Goal: Use online tool/utility: Utilize a website feature to perform a specific function

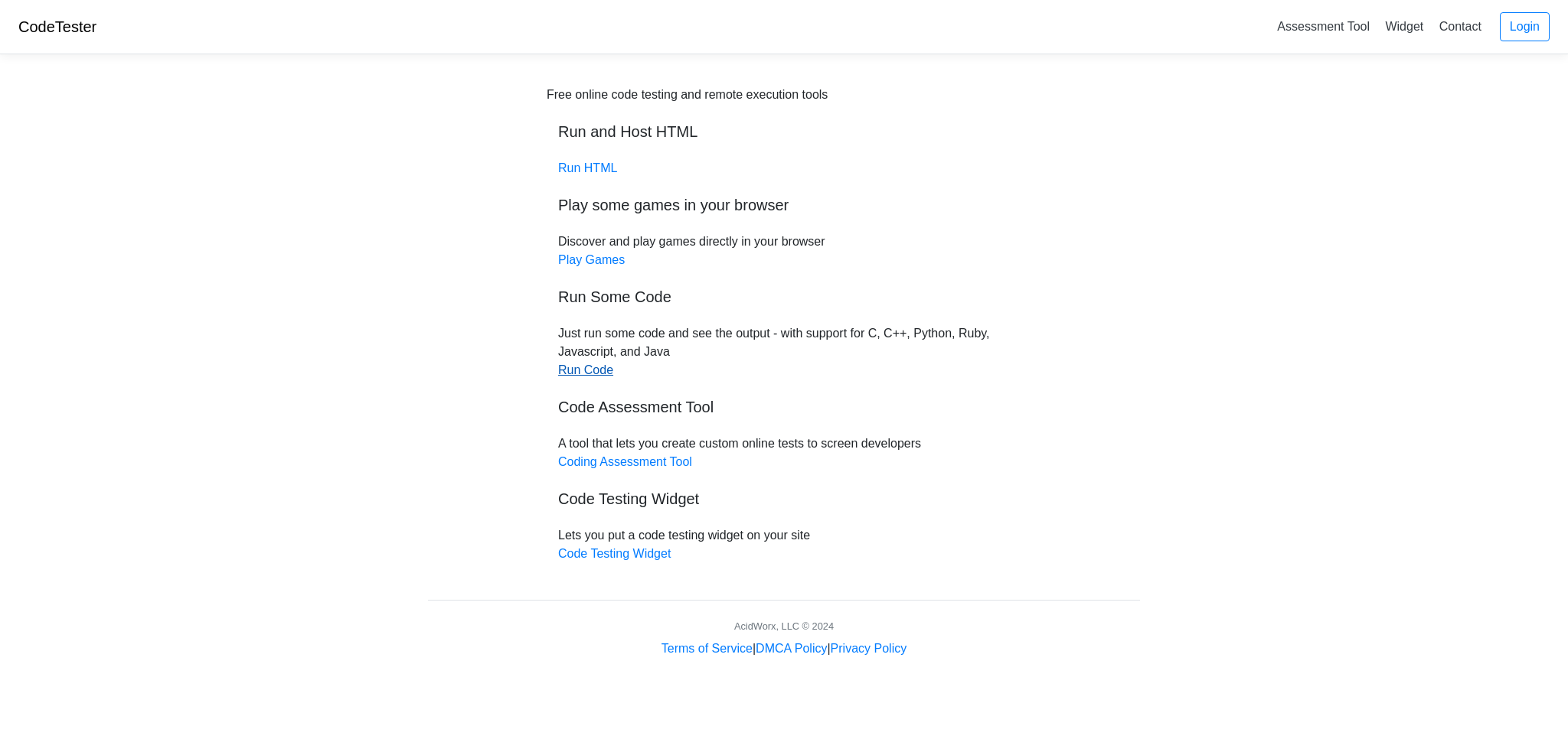
click at [572, 370] on link "Run Code" at bounding box center [586, 369] width 55 height 13
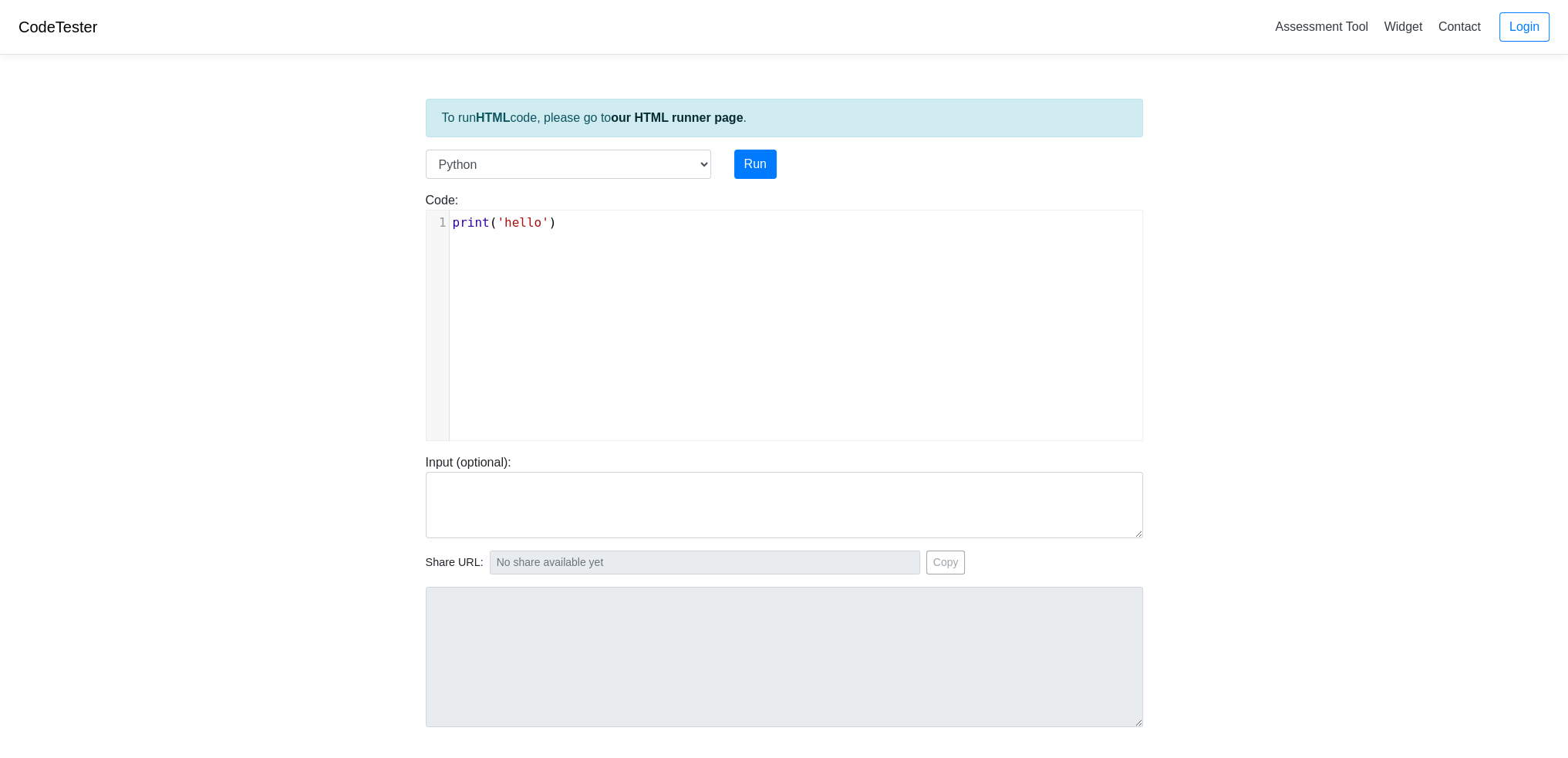
click at [623, 272] on div "xxxxxxxxxx 1 print ( 'hello' )" at bounding box center [796, 337] width 739 height 253
click at [585, 171] on select "C C++ Go Java Javascript Python Ruby" at bounding box center [568, 163] width 286 height 29
select select "c"
click at [426, 149] on select "C C++ Go Java Javascript Python Ruby" at bounding box center [568, 163] width 286 height 29
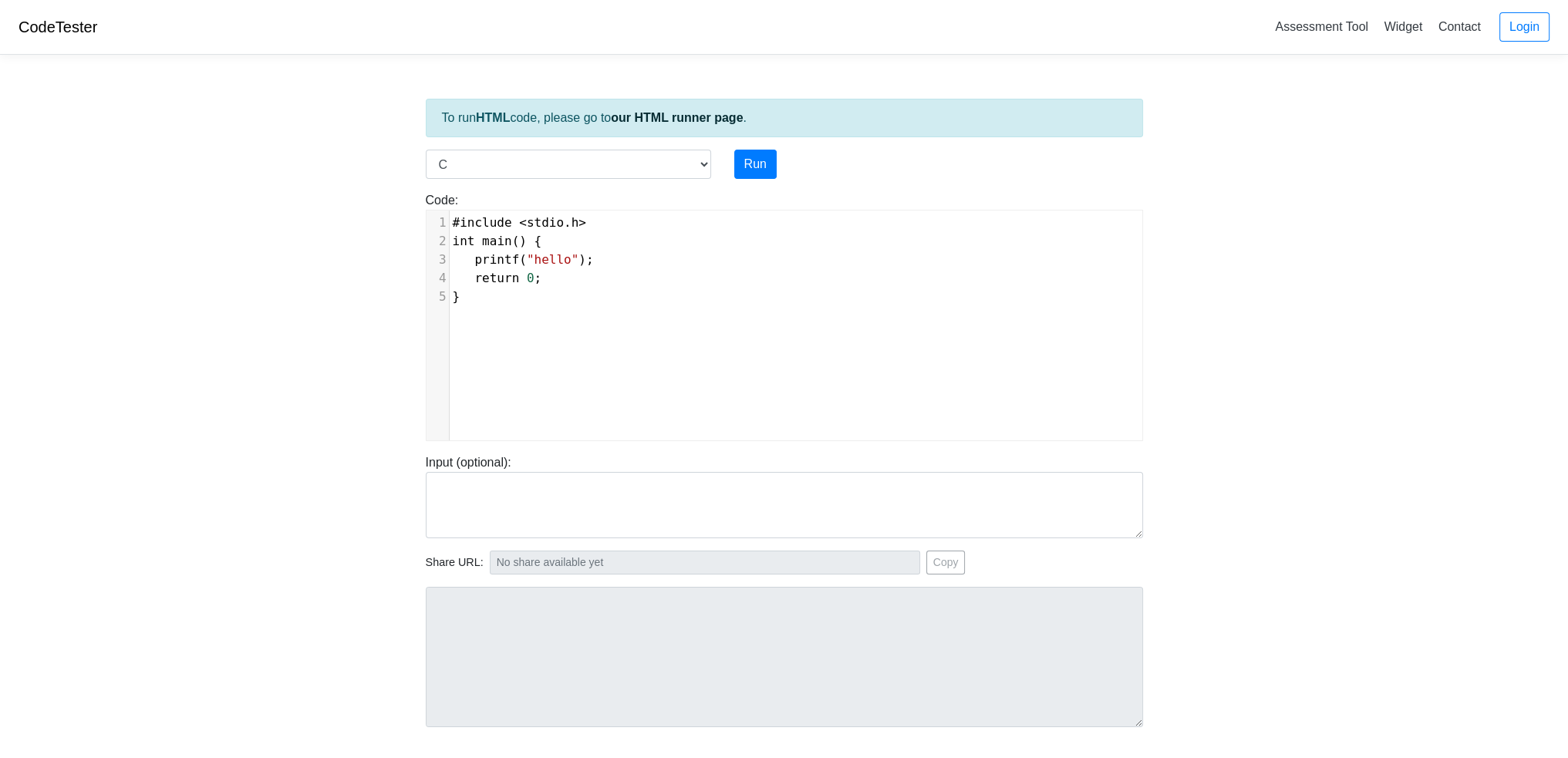
click at [555, 346] on div "xxxxxxxxxx 1 #include < stdio . h > 2 int main () { 3 printf ( "hello" ); 4 ret…" at bounding box center [796, 337] width 739 height 253
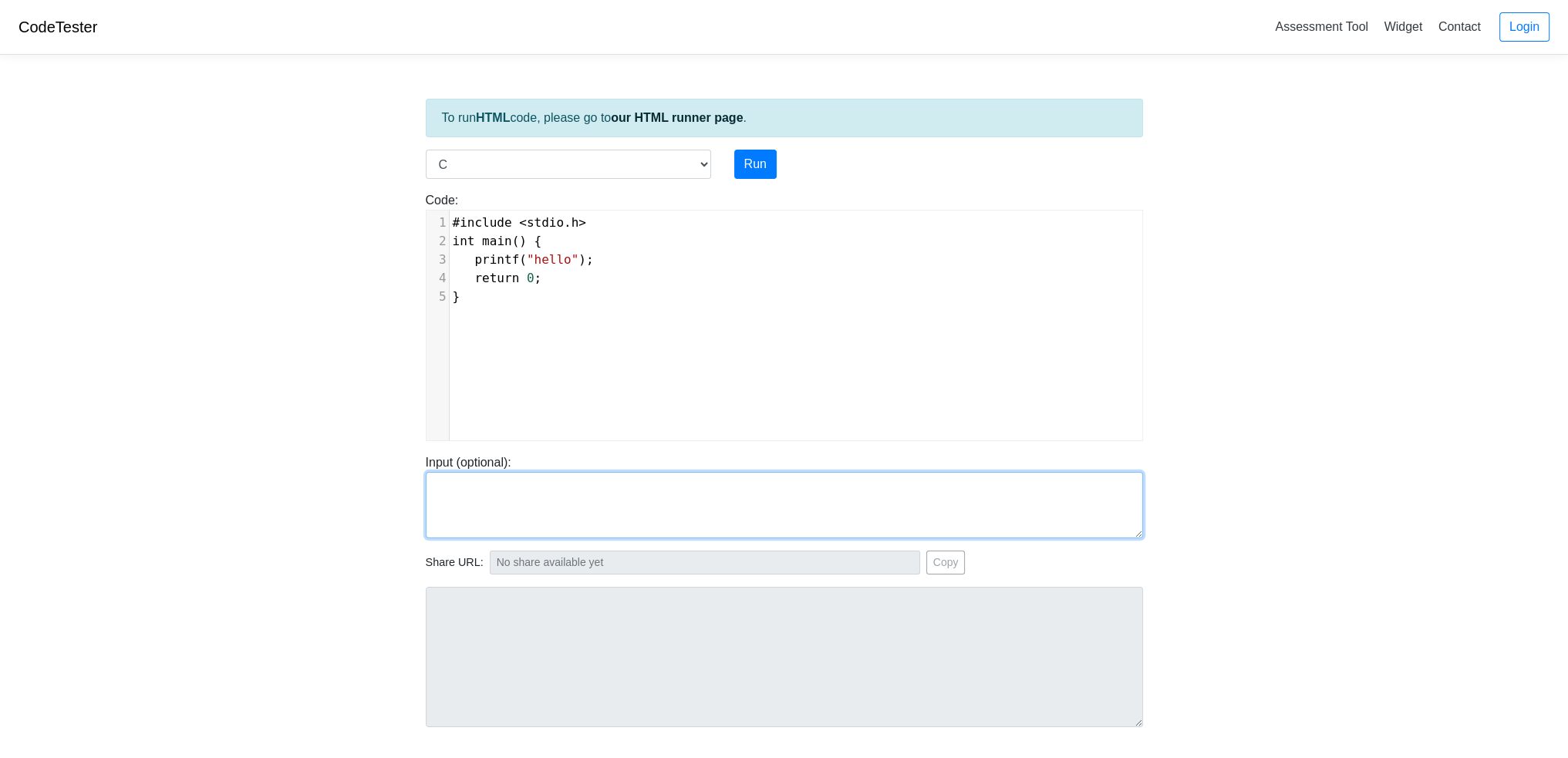
click at [633, 527] on textarea at bounding box center [784, 504] width 717 height 67
paste textarea "#include <stdio.h> int main() { printf("Hello and welcome to the generative AI …"
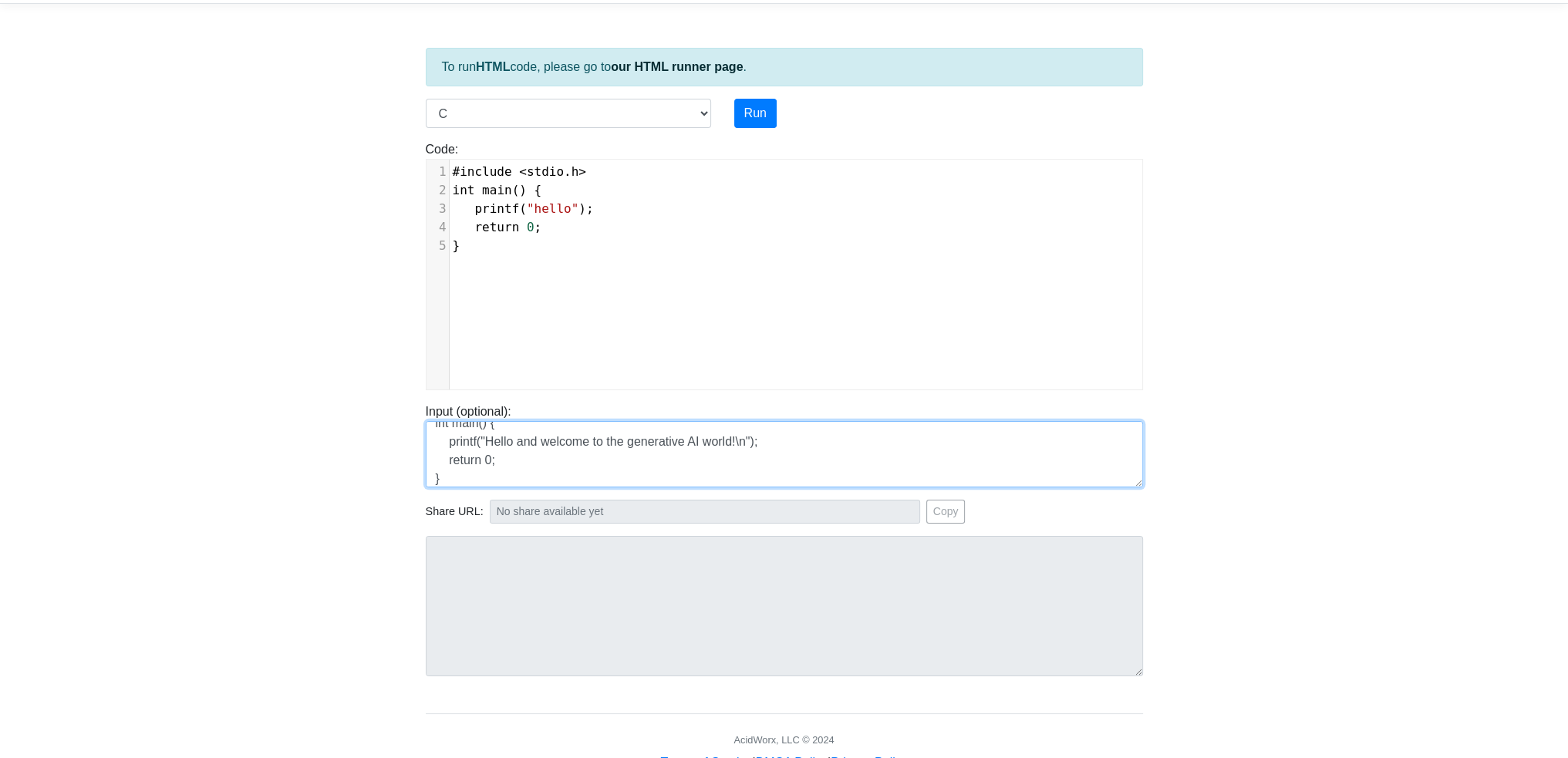
scroll to position [99, 0]
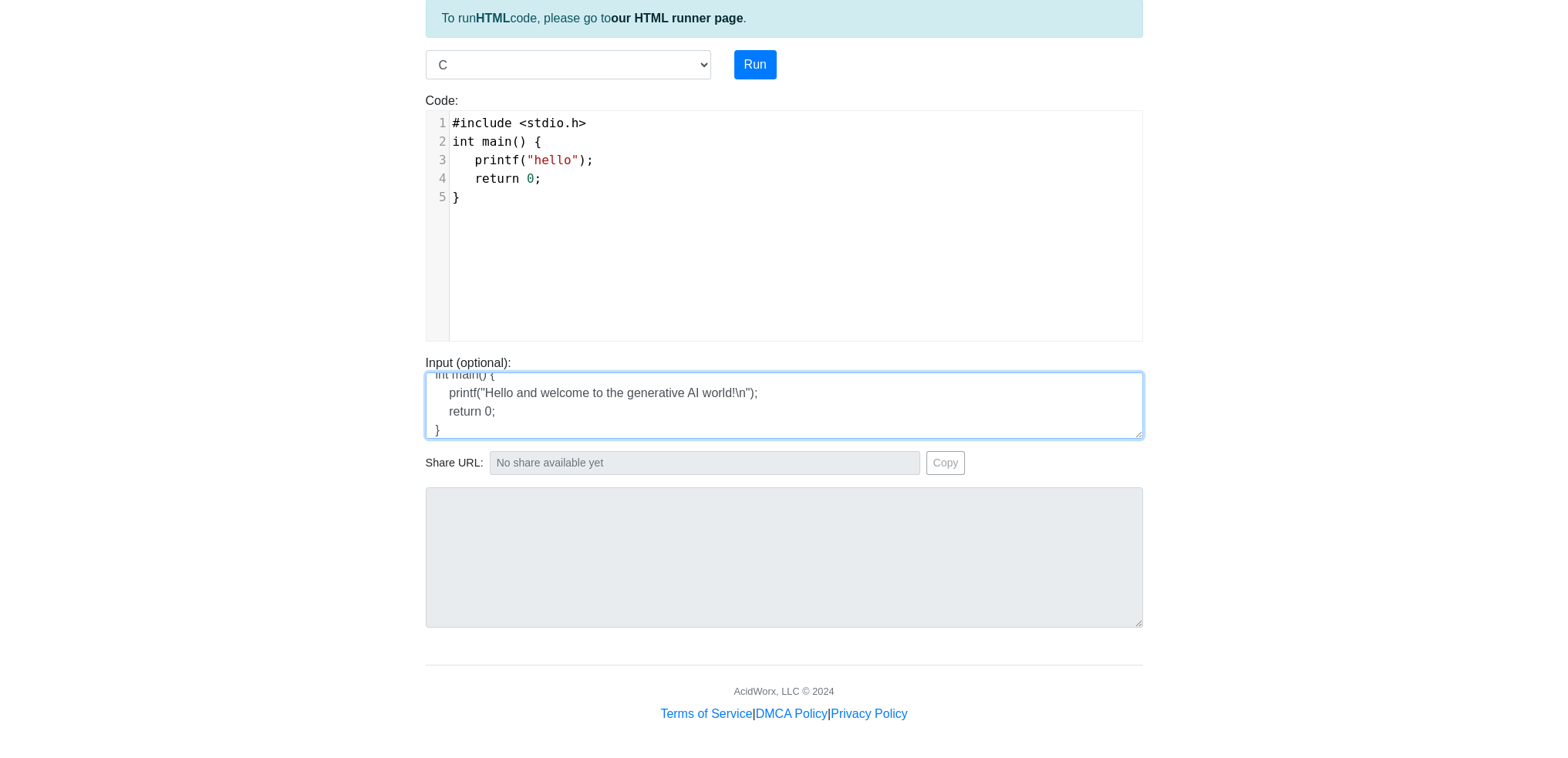
type textarea "#include <stdio.h> int main() { printf("Hello and welcome to the generative AI …"
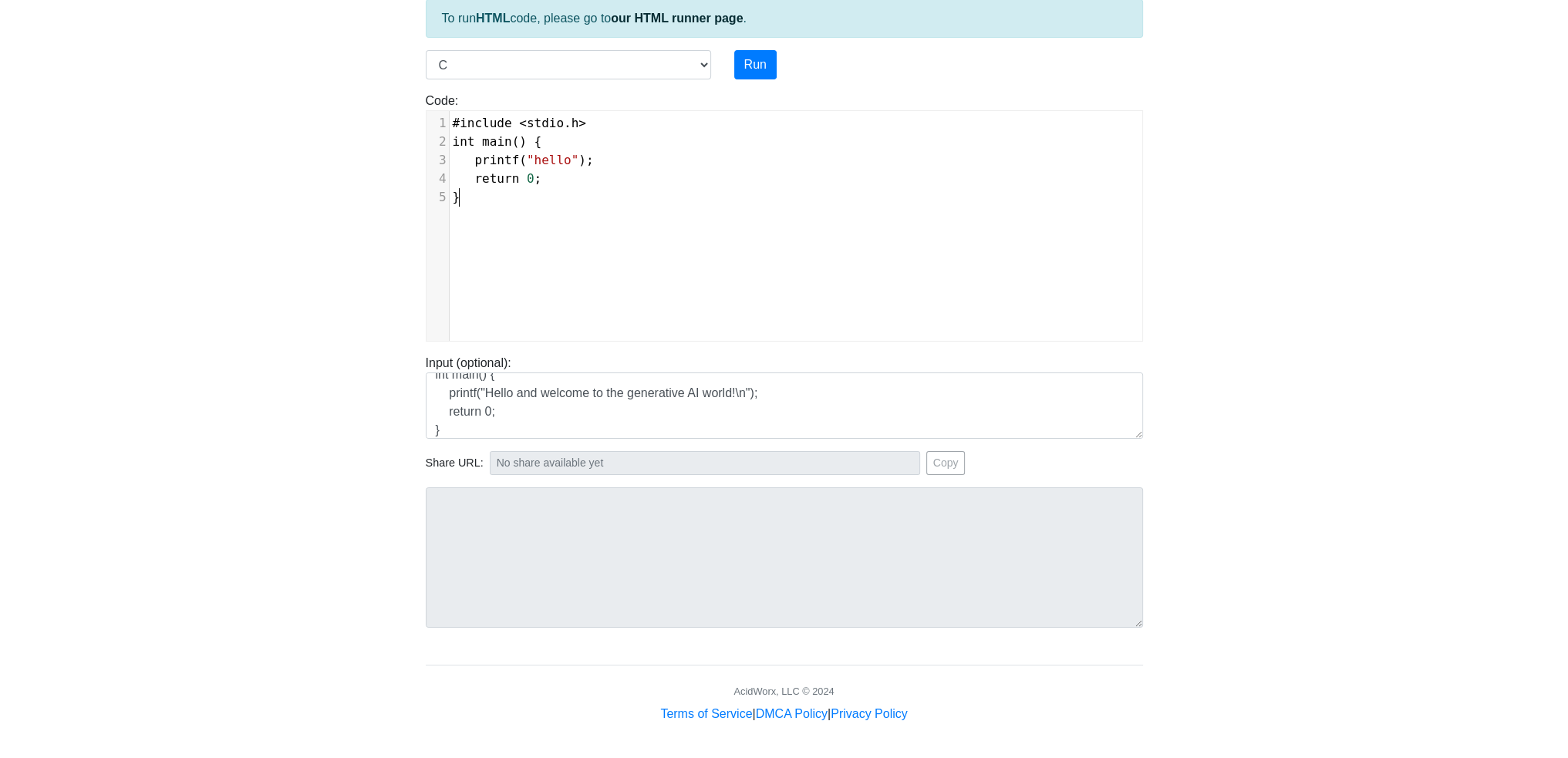
type textarea "#include <stdio.h> int main() { printf("hello"); return 0; }"
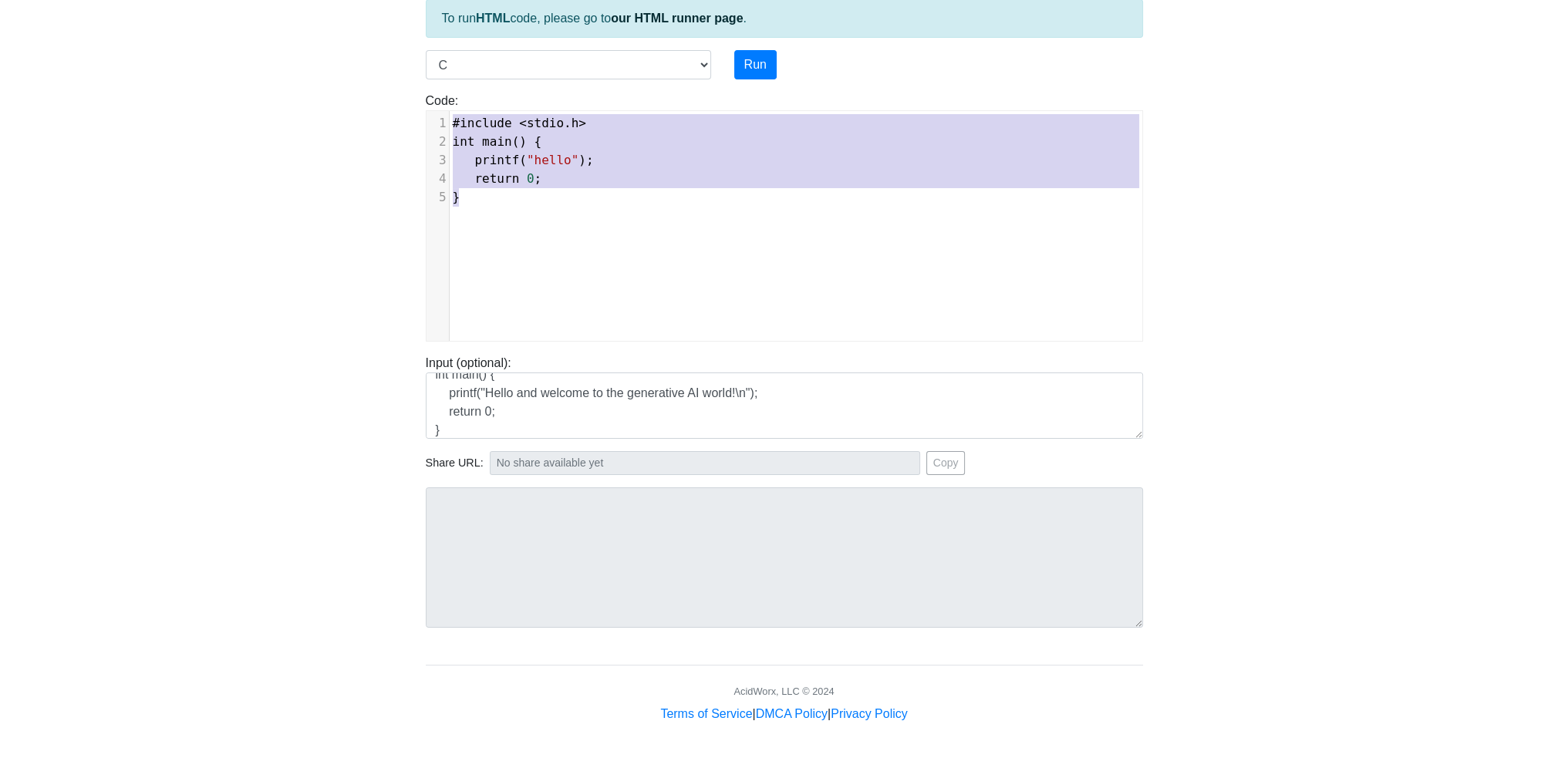
drag, startPoint x: 503, startPoint y: 191, endPoint x: 321, endPoint y: 23, distance: 247.7
click at [321, 23] on body "CodeTester Assessment Tool Widget Contact Login To run HTML code, please go to …" at bounding box center [784, 311] width 1568 height 823
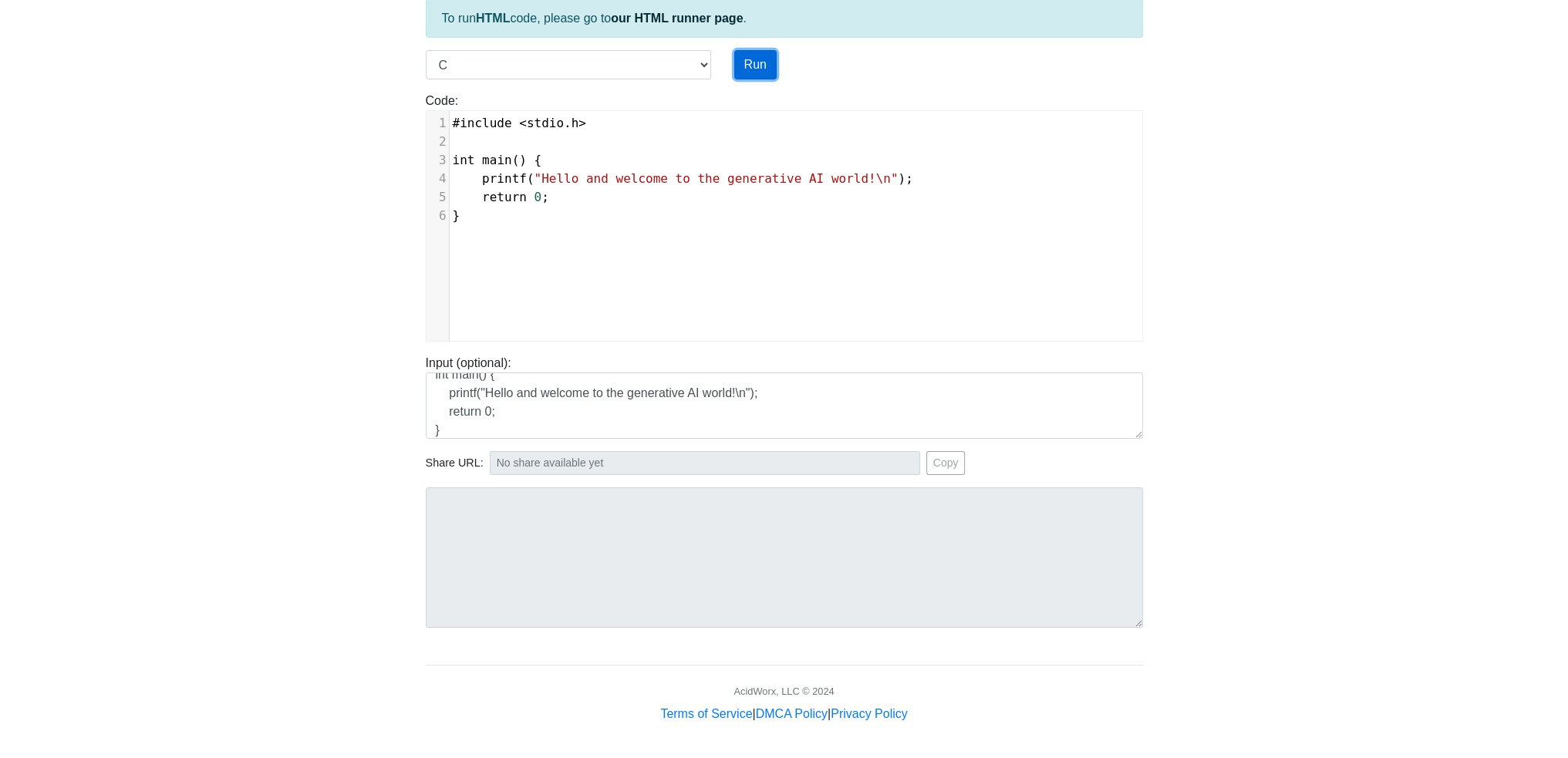
click at [764, 64] on button "Run" at bounding box center [755, 64] width 43 height 29
type input "https://codetester.io/runner?s=j2XjVK4LXy"
type textarea "Stdout: Hello and welcome to the generative AI world!"
